Goal: Find contact information

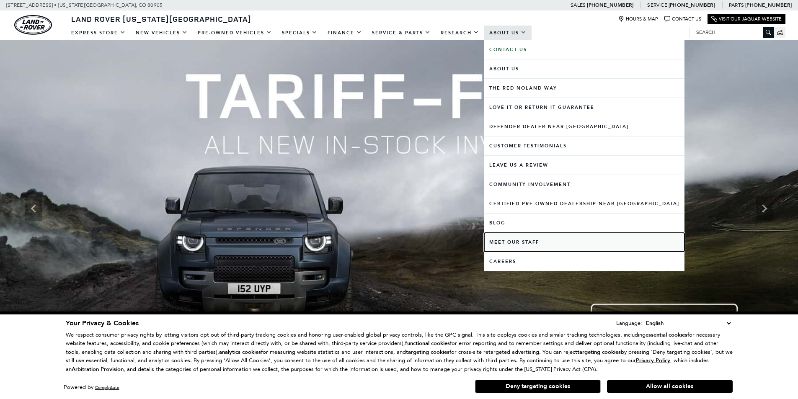
click at [537, 242] on link "Meet Our Staff" at bounding box center [584, 242] width 200 height 19
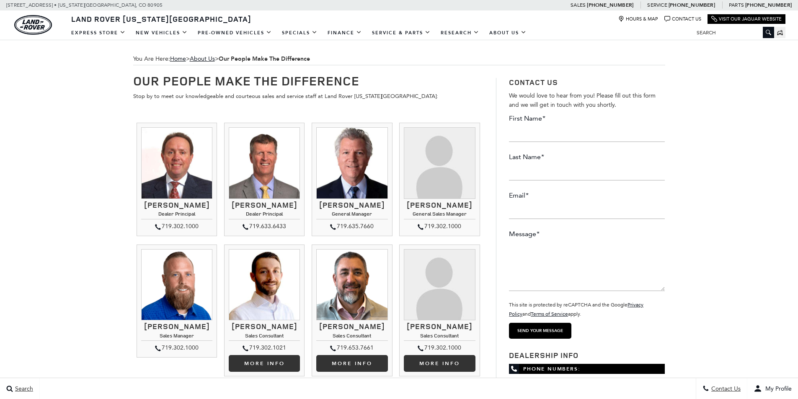
click at [158, 206] on h3 "[PERSON_NAME]" at bounding box center [176, 205] width 71 height 8
drag, startPoint x: 0, startPoint y: 0, endPoint x: 206, endPoint y: 206, distance: 291.0
click at [206, 206] on h3 "Thom Buckley" at bounding box center [176, 205] width 71 height 8
click at [184, 215] on h4 "Dealer Principal" at bounding box center [176, 215] width 71 height 8
drag, startPoint x: 184, startPoint y: 215, endPoint x: 170, endPoint y: 223, distance: 16.3
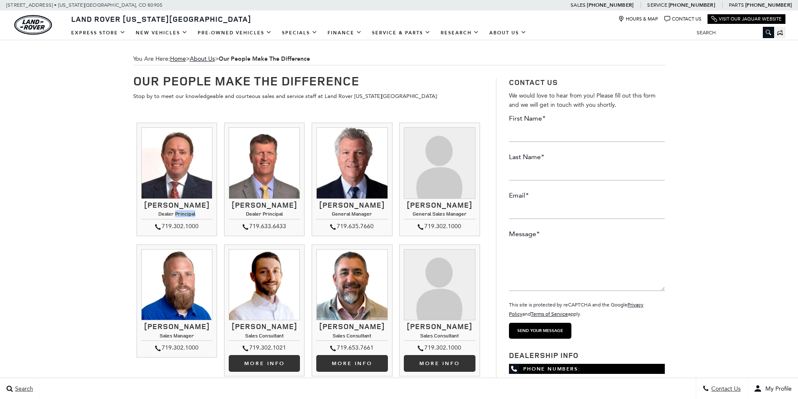
click at [152, 215] on h4 "Dealer Principal" at bounding box center [176, 215] width 71 height 8
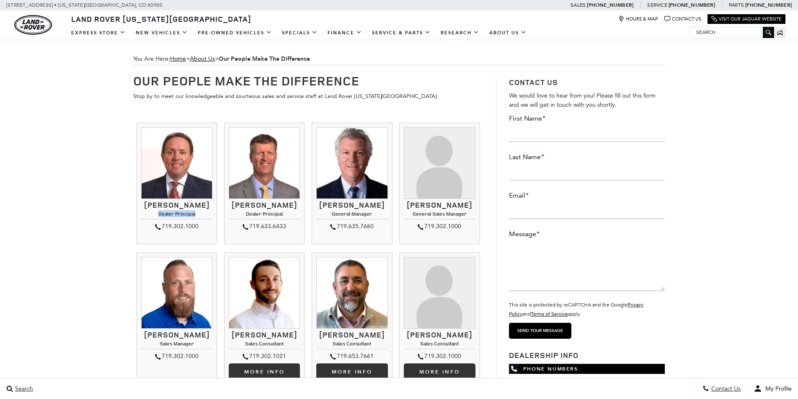
click at [200, 226] on div "719.302.1000" at bounding box center [176, 227] width 71 height 10
click at [194, 226] on div "719.302.1000" at bounding box center [176, 227] width 71 height 10
drag, startPoint x: 194, startPoint y: 226, endPoint x: 152, endPoint y: 224, distance: 42.4
click at [152, 225] on div "719.302.1000" at bounding box center [176, 227] width 71 height 10
copy div "719.302.1000"
